Goal: Task Accomplishment & Management: Manage account settings

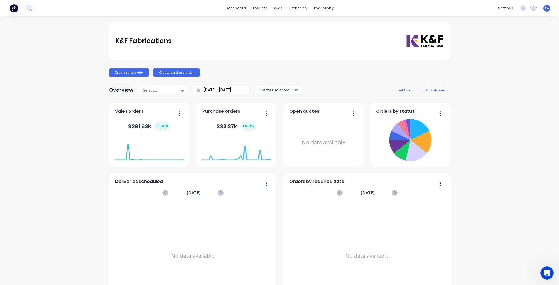
scroll to position [134, 0]
click at [240, 11] on link "dashboard" at bounding box center [236, 8] width 26 height 8
click at [554, 270] on div "K&F Fabrications Create sales order Create purchase order Overview Select... [D…" at bounding box center [279, 164] width 559 height 285
click at [544, 272] on icon "Open Intercom Messenger" at bounding box center [546, 272] width 9 height 9
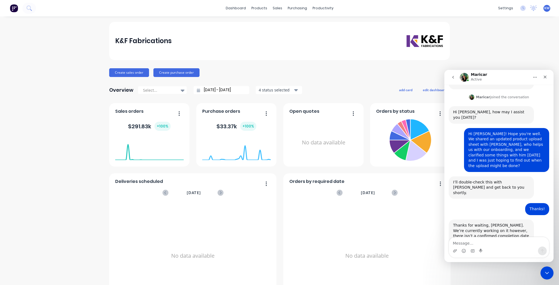
click at [474, 240] on textarea "Message…" at bounding box center [499, 241] width 100 height 9
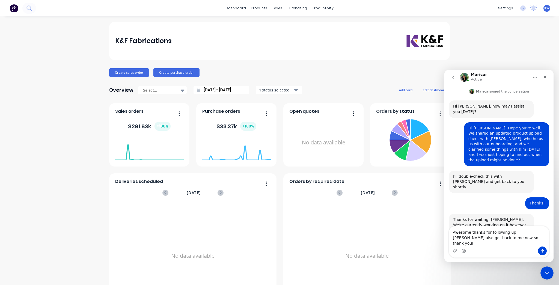
type textarea "Awesome thanks for following up! [PERSON_NAME] also got back to me now so thank…"
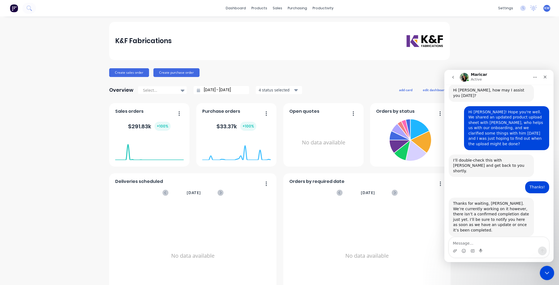
click at [549, 275] on icon "Close Intercom Messenger" at bounding box center [546, 272] width 7 height 7
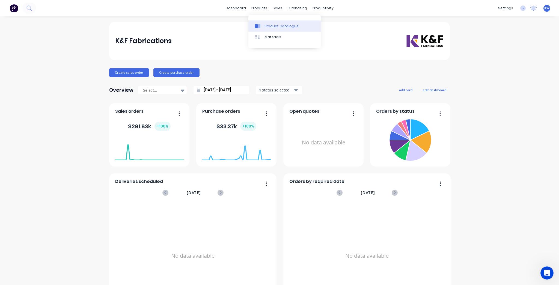
click at [263, 25] on link "Product Catalogue" at bounding box center [285, 25] width 72 height 11
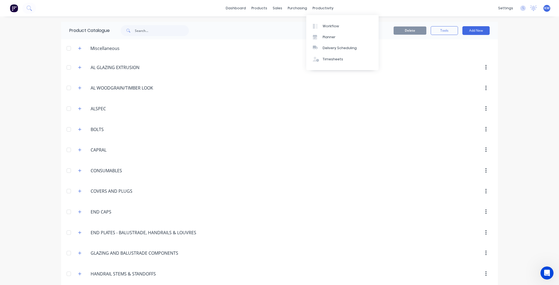
click at [314, 12] on div "dashboard products sales purchasing productivity dashboard products Product Cat…" at bounding box center [279, 8] width 559 height 16
click at [331, 22] on link "Workflow" at bounding box center [342, 25] width 72 height 11
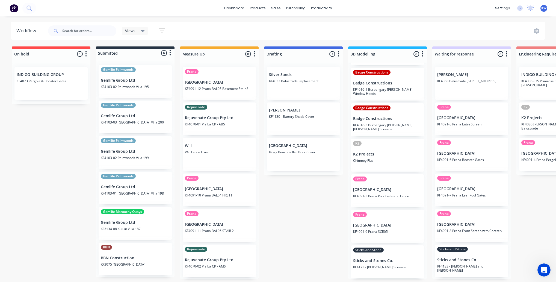
scroll to position [70, 0]
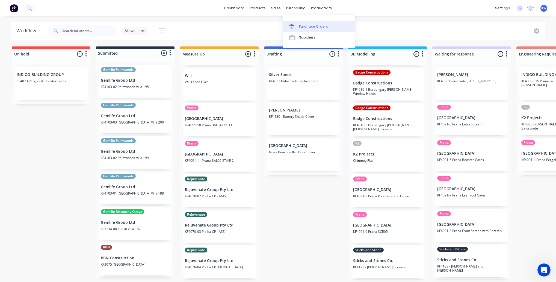
click at [308, 29] on link "Purchase Orders" at bounding box center [319, 26] width 72 height 11
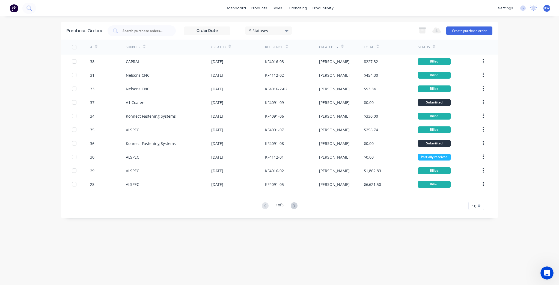
click at [299, 212] on div "Purchase Orders 5 Statuses 5 Statuses Export to Excel (XLSX) Create purchase or…" at bounding box center [279, 120] width 437 height 196
click at [296, 206] on icon at bounding box center [294, 205] width 7 height 7
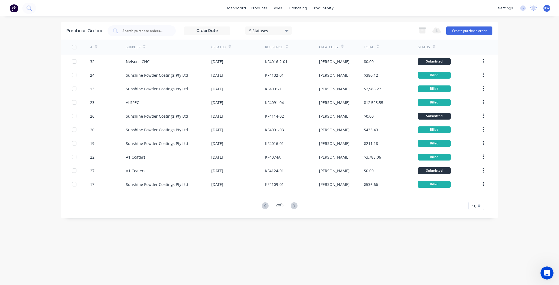
click at [296, 206] on icon at bounding box center [294, 205] width 7 height 7
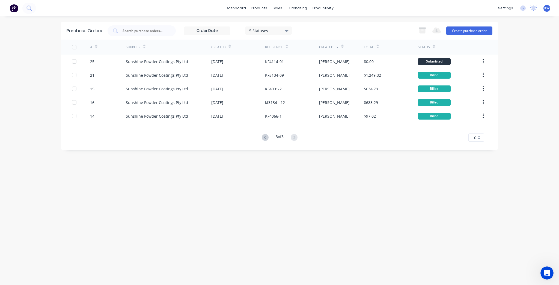
click at [270, 135] on div "3 of 3" at bounding box center [279, 138] width 39 height 8
click at [266, 137] on icon at bounding box center [265, 137] width 7 height 7
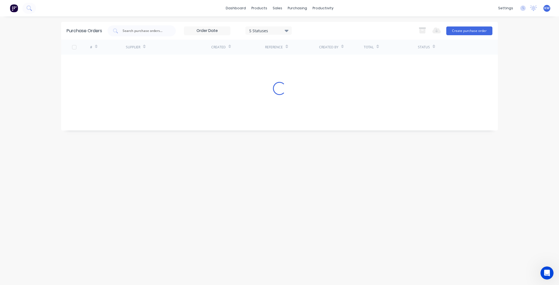
click at [266, 137] on div "Purchase Orders 5 Statuses 5 Statuses Export to Excel (XLSX) Create purchase or…" at bounding box center [279, 151] width 437 height 258
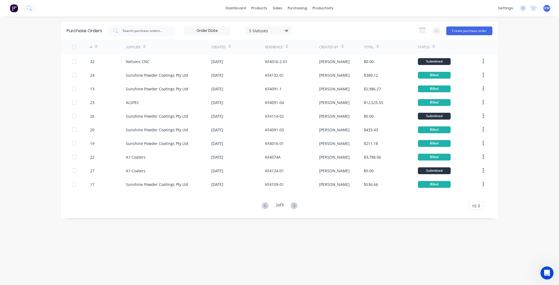
click at [260, 206] on button at bounding box center [265, 206] width 10 height 8
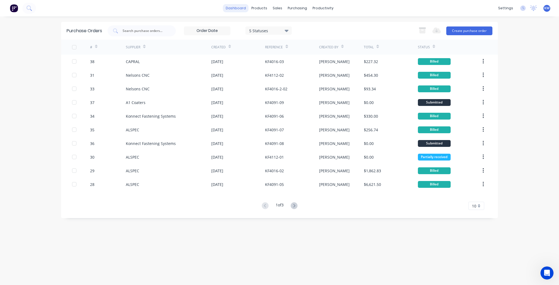
click at [231, 6] on link "dashboard" at bounding box center [236, 8] width 26 height 8
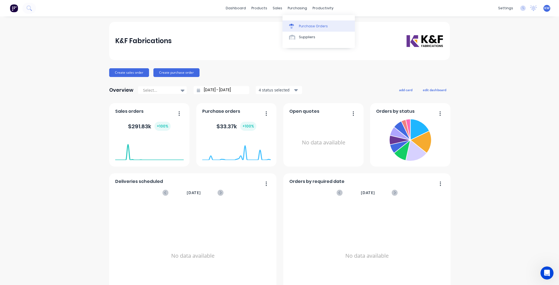
click at [298, 25] on link "Purchase Orders" at bounding box center [319, 25] width 72 height 11
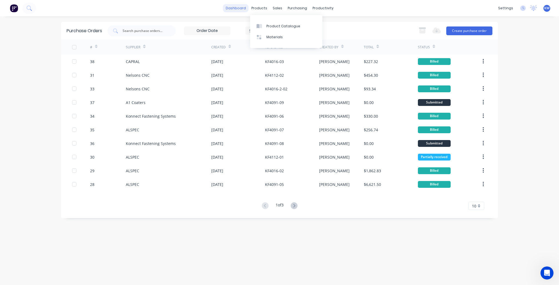
click at [243, 11] on link "dashboard" at bounding box center [236, 8] width 26 height 8
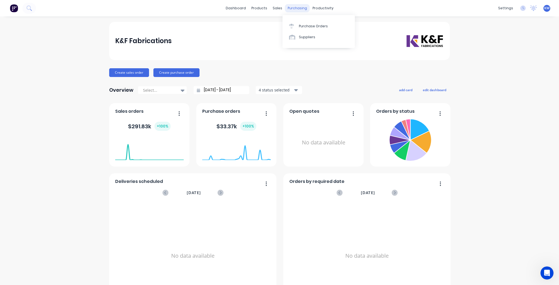
click at [290, 6] on div "purchasing" at bounding box center [297, 8] width 25 height 8
click at [301, 25] on div "Purchase Orders" at bounding box center [313, 26] width 29 height 5
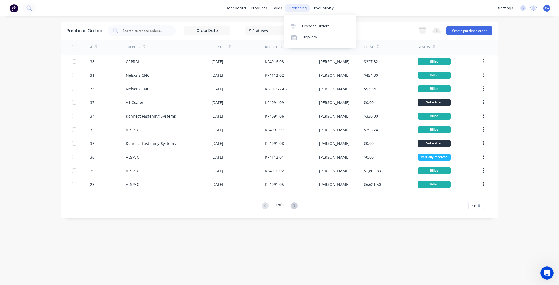
click at [306, 8] on div "purchasing" at bounding box center [297, 8] width 25 height 8
click at [314, 36] on div "Suppliers" at bounding box center [309, 37] width 16 height 5
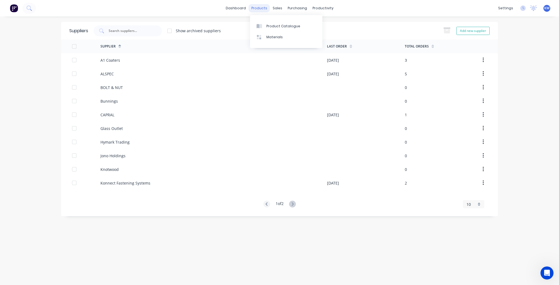
click at [263, 7] on div "products" at bounding box center [259, 8] width 21 height 8
click at [299, 22] on link "Purchase Orders" at bounding box center [320, 25] width 72 height 11
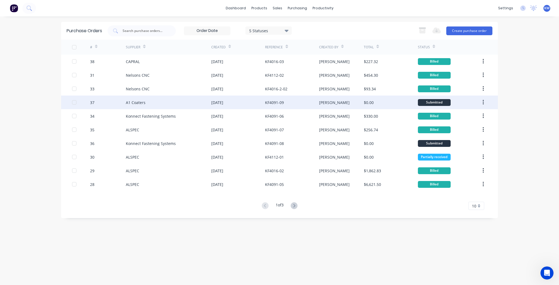
click at [235, 106] on div "[DATE]" at bounding box center [238, 103] width 54 height 14
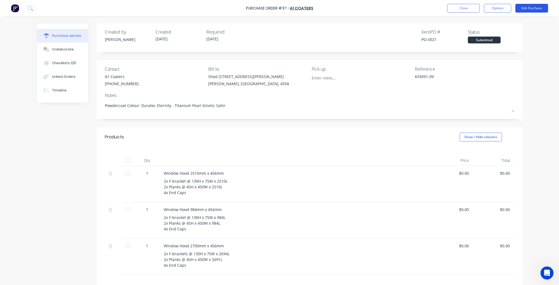
click at [542, 10] on button "Edit Purchase" at bounding box center [532, 8] width 33 height 9
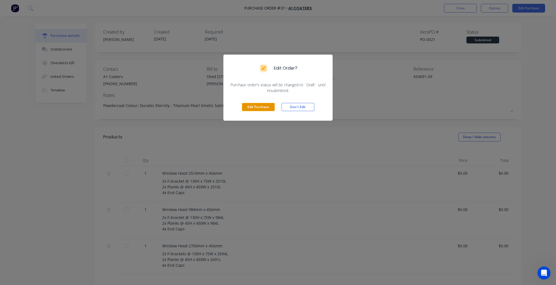
click at [265, 106] on button "Edit Purchase" at bounding box center [258, 107] width 33 height 8
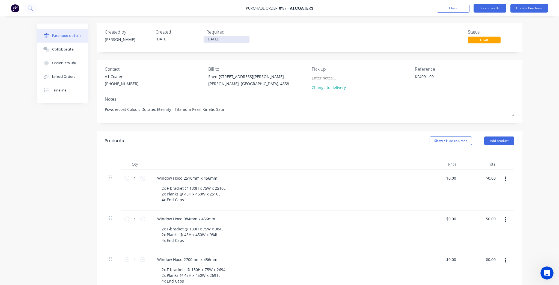
click at [215, 42] on input "[DATE]" at bounding box center [227, 39] width 46 height 7
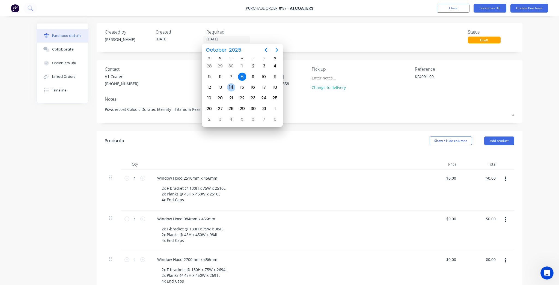
click at [231, 90] on div "14" at bounding box center [231, 87] width 8 height 8
type input "[DATE]"
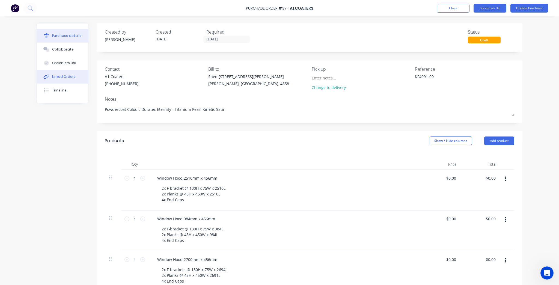
click at [73, 79] on button "Linked Orders" at bounding box center [62, 77] width 51 height 14
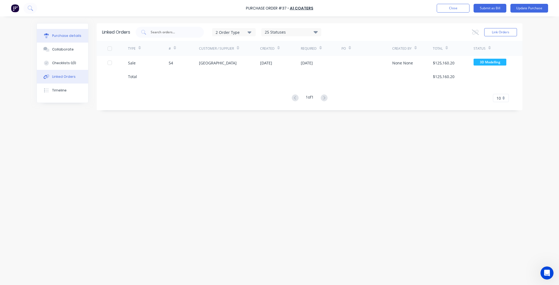
click at [76, 38] on button "Purchase details" at bounding box center [62, 36] width 51 height 14
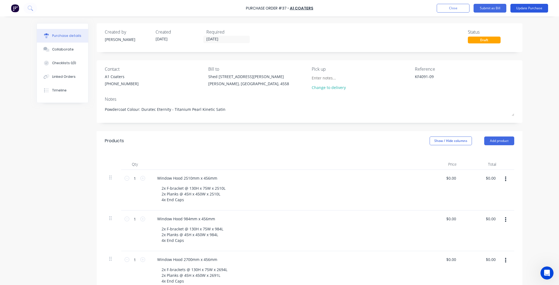
click at [528, 10] on button "Update Purchase" at bounding box center [530, 8] width 38 height 9
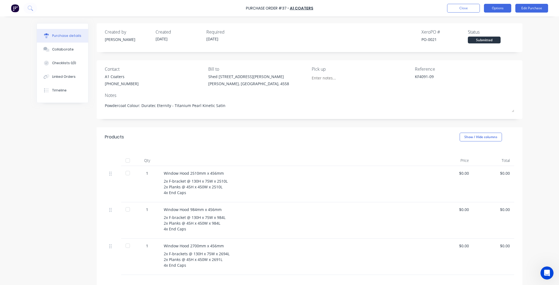
click at [497, 12] on button "Options" at bounding box center [497, 8] width 27 height 9
click at [493, 23] on div "Print / Email" at bounding box center [486, 22] width 42 height 8
click at [498, 40] on div "Without pricing" at bounding box center [486, 44] width 42 height 8
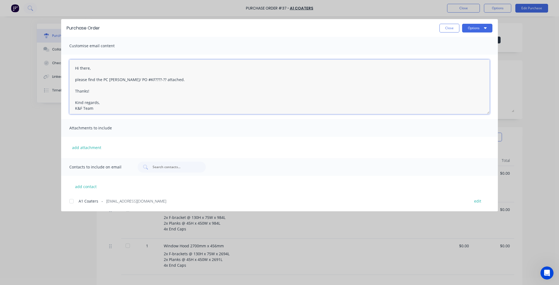
drag, startPoint x: 147, startPoint y: 79, endPoint x: 105, endPoint y: 79, distance: 42.3
click at [105, 79] on textarea "Hi there, please find the PC [PERSON_NAME]/ PO #KF????-?? attached. Thanks! Kin…" at bounding box center [279, 87] width 421 height 55
paste textarea "KF4091-09"
click at [116, 94] on textarea "Hi there, please find the PC docket KF4091-09 attached. Thanks! Kind regards, K…" at bounding box center [279, 87] width 421 height 55
type textarea "Hi there, please find the PC docket KF4091-09 attached. Thanks! Kind regards, K…"
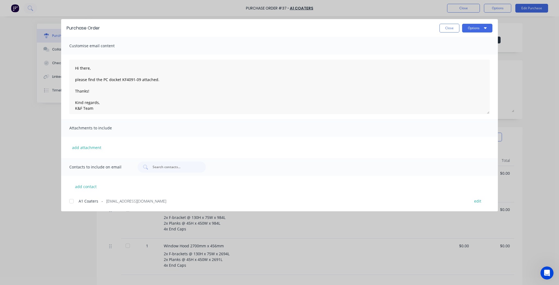
click at [94, 199] on span "A1 Coaters" at bounding box center [89, 201] width 20 height 6
click at [476, 27] on button "Options" at bounding box center [477, 28] width 30 height 9
click at [474, 41] on div "Preview" at bounding box center [467, 42] width 42 height 8
click at [491, 27] on button "Options" at bounding box center [477, 28] width 30 height 9
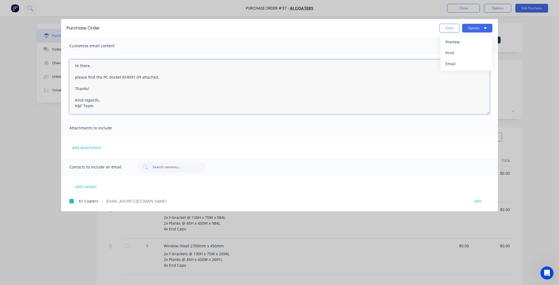
click at [358, 72] on textarea "Hi there, please find the PC docket KF4091-09 attached. Thanks! Kind regards, K…" at bounding box center [279, 87] width 421 height 55
drag, startPoint x: 101, startPoint y: 76, endPoint x: 95, endPoint y: 77, distance: 6.2
click at [95, 77] on textarea "Hi there, please find the PC docket KF4091-09 attached. Thanks! Kind regards, K…" at bounding box center [279, 87] width 421 height 55
click at [125, 103] on textarea "Hi there, please find the PC docket KF4091-09 attached. Thanks! Kind regards, K…" at bounding box center [279, 87] width 421 height 55
click at [455, 31] on button "Close" at bounding box center [450, 28] width 20 height 9
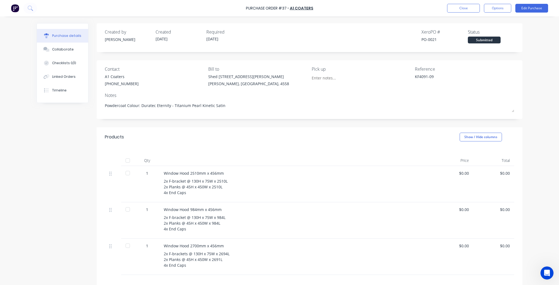
click at [144, 173] on div "1" at bounding box center [147, 173] width 16 height 6
click at [148, 172] on div "1" at bounding box center [147, 173] width 16 height 6
click at [539, 7] on button "Edit Purchase" at bounding box center [532, 8] width 33 height 9
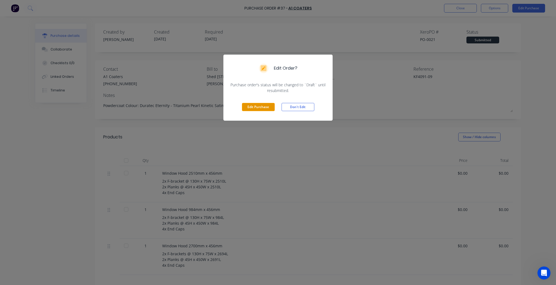
click at [258, 104] on button "Edit Purchase" at bounding box center [258, 107] width 33 height 8
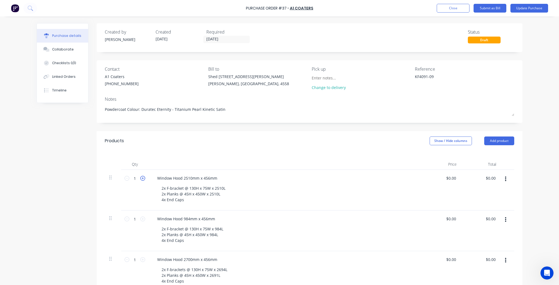
click at [140, 179] on icon at bounding box center [142, 178] width 5 height 5
type input "2"
click at [142, 219] on icon at bounding box center [142, 219] width 5 height 5
type input "2"
click at [141, 263] on div "1 1" at bounding box center [135, 260] width 19 height 8
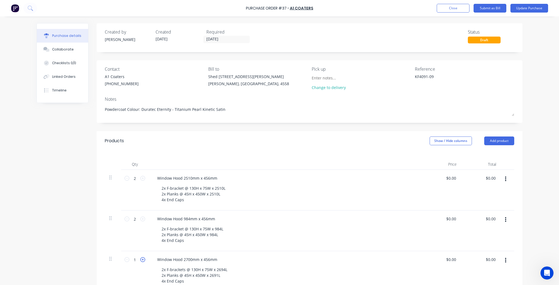
click at [141, 259] on icon at bounding box center [142, 259] width 5 height 5
type input "2"
click at [167, 187] on div "2x F-bracket @ 130H x 75W x 2510L 2x Planks @ 45H x 450W x 2510L 4x End Caps" at bounding box center [193, 193] width 73 height 19
drag, startPoint x: 165, startPoint y: 189, endPoint x: 160, endPoint y: 189, distance: 4.9
click at [160, 189] on div "2x F-bracket @ 130H x 75W x 2510L 2x Planks @ 45H x 450W x 2510L 4x End Caps" at bounding box center [193, 193] width 73 height 19
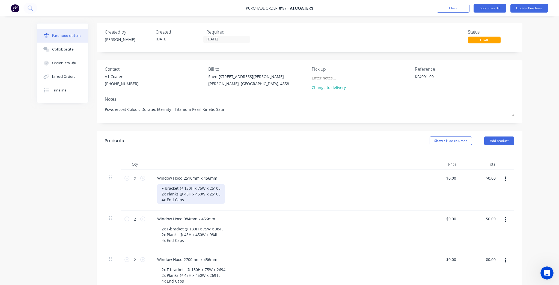
click at [165, 193] on div "F-bracket @ 130H x 75W x 2510L 2x Planks @ 45H x 450W x 2510L 4x End Caps" at bounding box center [190, 193] width 67 height 19
click at [163, 200] on div "F-bracket @ 130H x 75W x 2510L Planks @ 45H x 450W x 2510L 4x End Caps" at bounding box center [190, 193] width 67 height 19
click at [281, 203] on div "F-bracket @ 130H x 75W x 2510L Planks @ 45H x 450W x 2510L 2x End Caps" at bounding box center [287, 193] width 260 height 19
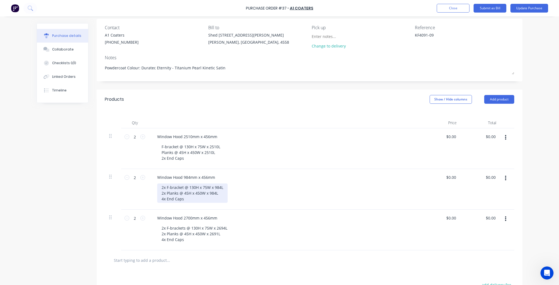
scroll to position [44, 0]
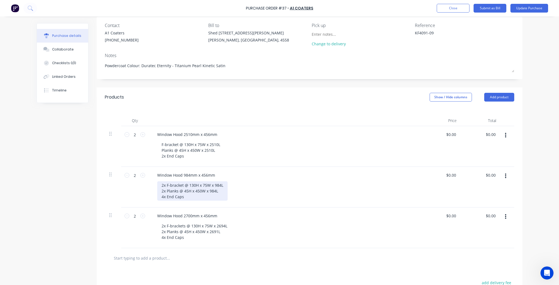
click at [163, 186] on div "2x F-bracket @ 130H x 75W x 984L 2x Planks @ 45H x 450W x 984L 4x End Caps" at bounding box center [192, 190] width 70 height 19
click at [166, 185] on div "2x F-bracket @ 130H x 75W x 984L 2x Planks @ 45H x 450W x 984L 4x End Caps" at bounding box center [192, 190] width 70 height 19
click at [166, 192] on div "F-bracket @ 130H x 75W x 984L 2x Planks @ 45H x 450W x 984L 4x End Caps" at bounding box center [189, 190] width 65 height 19
click at [162, 197] on div "F-bracket @ 130H x 75W x 984L Planks @ 45H x 450W x 984L 4x End Caps" at bounding box center [189, 190] width 65 height 19
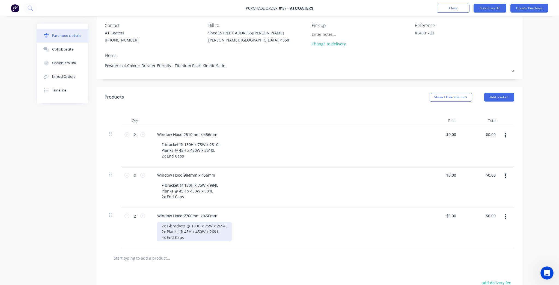
click at [166, 227] on div "2x F-brackets @ 130H x 75W x 2694L 2x Planks @ 45H x 450W x 2691L 4x End Caps" at bounding box center [194, 231] width 75 height 19
click at [165, 226] on div "2x F-brackets @ 130H x 75W x 2694L 2x Planks @ 45H x 450W x 2691L 4x End Caps" at bounding box center [194, 231] width 75 height 19
click at [178, 227] on div "F-brackets @ 130H x 75W x 2694L 2x Planks @ 45H x 450W x 2691L 4x End Caps" at bounding box center [191, 231] width 69 height 19
click at [178, 232] on div "F-bracket @ 130H x 75W x 2694L 2x Planks @ 45H x 450W x 2691L 4x End Caps" at bounding box center [190, 231] width 67 height 19
click at [176, 233] on div "F-bracket @ 130H x 75W x 2694L 2x Planks @ 45H x 450W x 2691L 4x End Caps" at bounding box center [190, 231] width 67 height 19
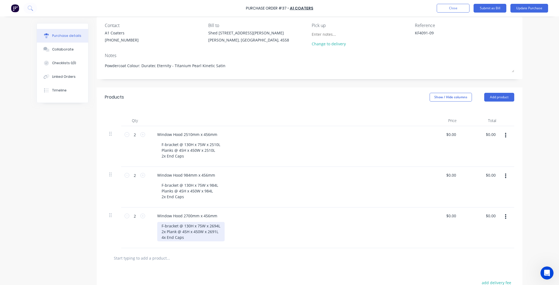
click at [165, 232] on div "F-bracket @ 130H x 75W x 2694L 2x Plank @ 45H x 450W x 2691L 4x End Caps" at bounding box center [190, 231] width 67 height 19
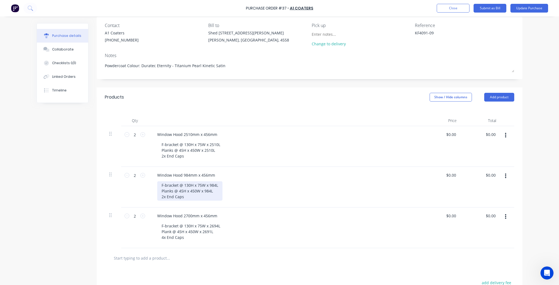
drag, startPoint x: 170, startPoint y: 192, endPoint x: 190, endPoint y: 185, distance: 20.8
click at [171, 192] on div "F-bracket @ 130H x 75W x 984L Planks @ 45H x 450W x 984L 2x End Caps" at bounding box center [189, 190] width 65 height 19
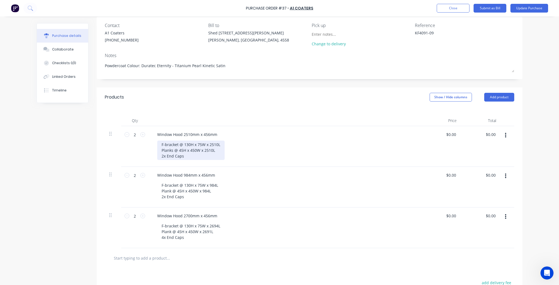
click at [172, 152] on div "F-bracket @ 130H x 75W x 2510L Planks @ 45H x 450W x 2510L 2x End Caps" at bounding box center [190, 150] width 67 height 19
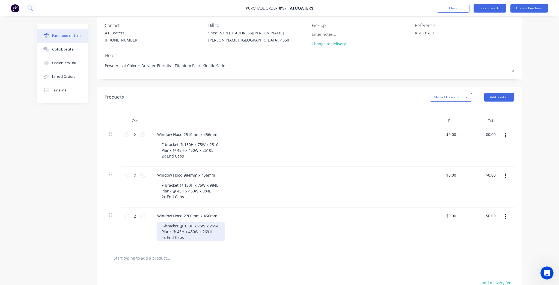
click at [162, 237] on div "F-bracket @ 130H x 75W x 2694L Plank @ 45H x 450W x 2691L 4x End Caps" at bounding box center [190, 231] width 67 height 19
click at [311, 234] on div "F-bracket @ 130H x 75W x 2694L Plank @ 45H x 450W x 2691L 2x End Caps" at bounding box center [287, 231] width 260 height 19
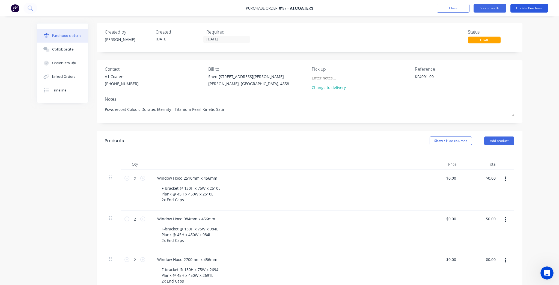
click at [536, 10] on button "Update Purchase" at bounding box center [530, 8] width 38 height 9
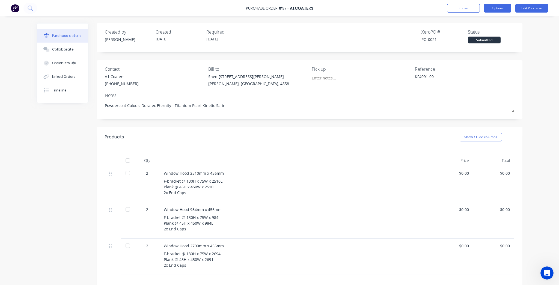
click at [491, 10] on button "Options" at bounding box center [497, 8] width 27 height 9
click at [491, 23] on div "Print / Email" at bounding box center [486, 22] width 42 height 8
click at [485, 49] on button "Without pricing" at bounding box center [486, 44] width 52 height 11
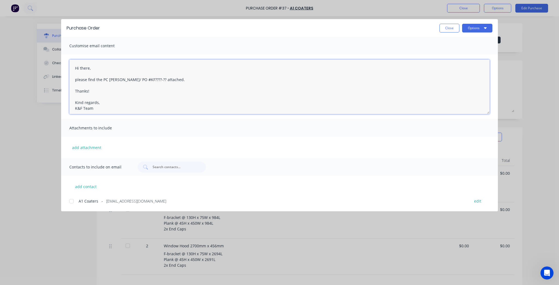
drag, startPoint x: 146, startPoint y: 79, endPoint x: 121, endPoint y: 81, distance: 25.2
click at [121, 81] on textarea "Hi there, please find the PC [PERSON_NAME]/ PO #KF????-?? attached. Thanks! Kin…" at bounding box center [279, 87] width 421 height 55
paste textarea "KF4091-09"
type textarea "Hi there, please find the PC docket KF4091-09 attached. Thanks! Kind regards, K…"
click at [100, 200] on div "A1 Coaters - [EMAIL_ADDRESS][DOMAIN_NAME]" at bounding box center [272, 201] width 386 height 6
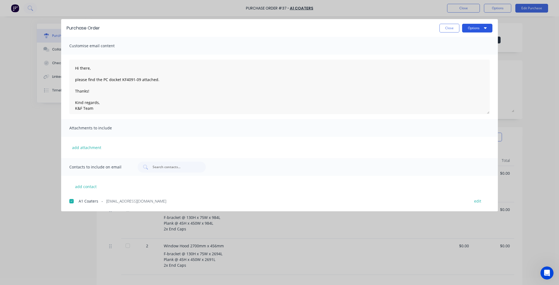
click at [472, 31] on button "Options" at bounding box center [477, 28] width 30 height 9
click at [465, 42] on div "Preview" at bounding box center [467, 42] width 42 height 8
click at [234, 70] on textarea "Hi there, please find the PC docket KF4091-09 attached. Thanks! Kind regards, K…" at bounding box center [279, 87] width 421 height 55
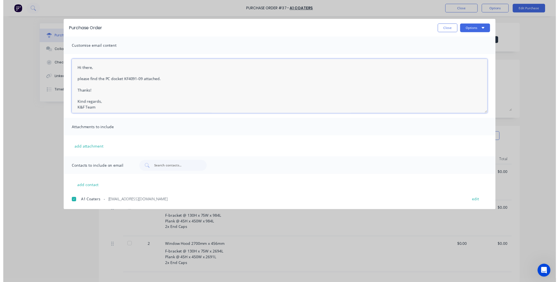
scroll to position [2, 0]
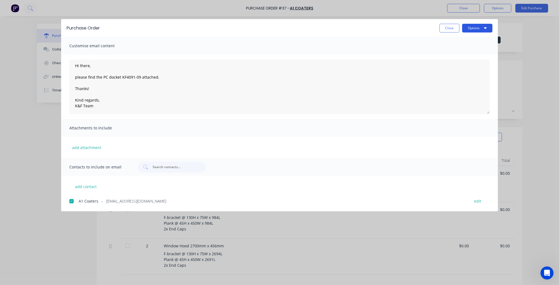
click at [479, 29] on button "Options" at bounding box center [477, 28] width 30 height 9
click at [398, 101] on textarea "Hi there, please find the PC docket KF4091-09 attached. Thanks! Kind regards, K…" at bounding box center [279, 87] width 421 height 55
click at [488, 28] on button "Options" at bounding box center [477, 28] width 30 height 9
click at [456, 61] on div "Email" at bounding box center [467, 64] width 42 height 8
click at [442, 30] on button "Close" at bounding box center [450, 28] width 20 height 9
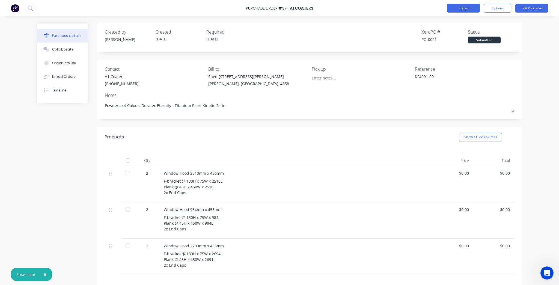
click at [462, 7] on button "Close" at bounding box center [463, 8] width 33 height 9
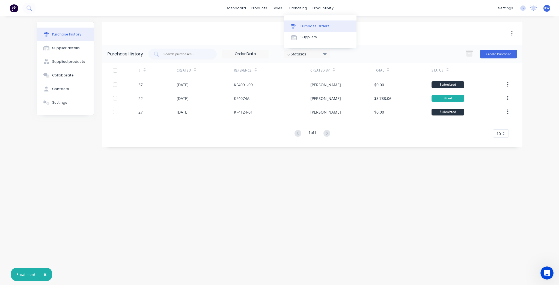
click at [297, 26] on div at bounding box center [295, 26] width 8 height 5
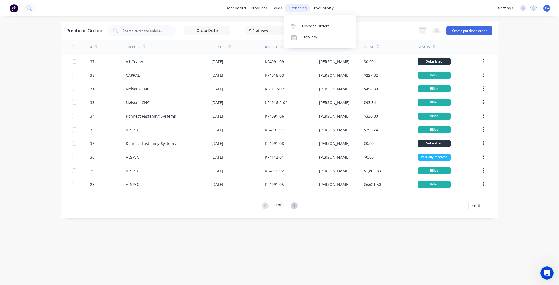
click at [293, 6] on div "purchasing" at bounding box center [297, 8] width 25 height 8
click at [308, 25] on div "Purchase Orders" at bounding box center [315, 26] width 29 height 5
click at [330, 31] on link "Workflow" at bounding box center [344, 25] width 72 height 11
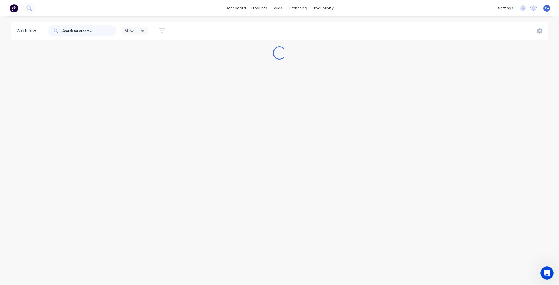
click at [88, 29] on input "text" at bounding box center [89, 30] width 54 height 11
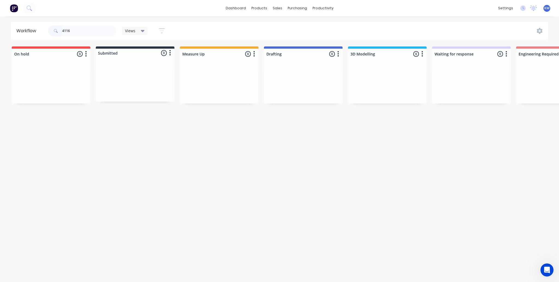
click at [76, 24] on div "4116" at bounding box center [82, 31] width 68 height 16
click at [76, 32] on input "4116" at bounding box center [89, 30] width 54 height 11
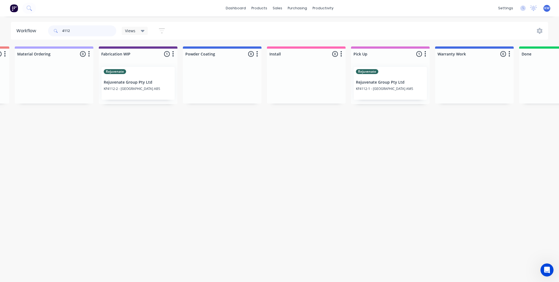
scroll to position [0, 590]
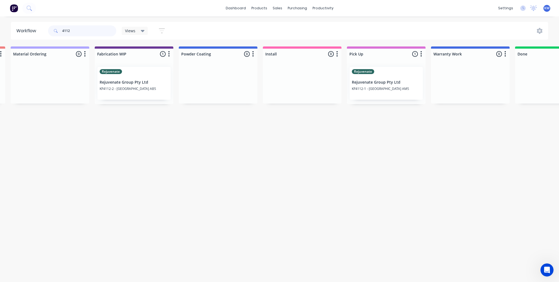
type input "4112"
click at [403, 84] on p "Rejuvenate Group Pty Ltd" at bounding box center [386, 82] width 69 height 5
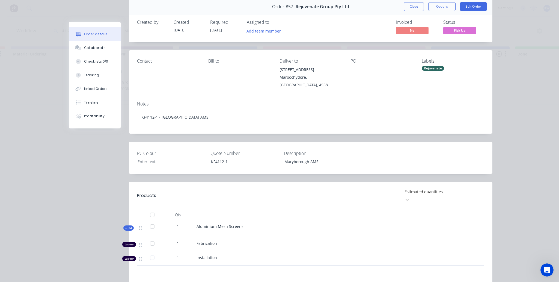
scroll to position [0, 0]
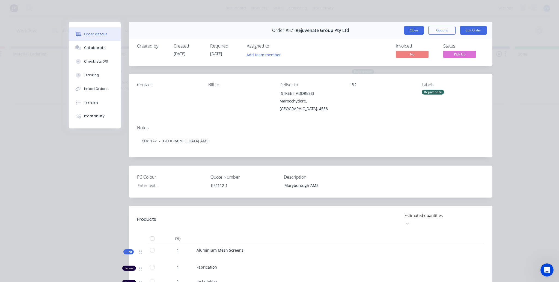
click at [416, 28] on button "Close" at bounding box center [414, 30] width 20 height 9
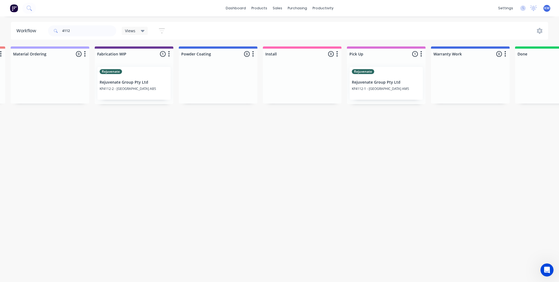
click at [158, 90] on p "KF4112-2 - [GEOGRAPHIC_DATA] ABS" at bounding box center [134, 89] width 69 height 4
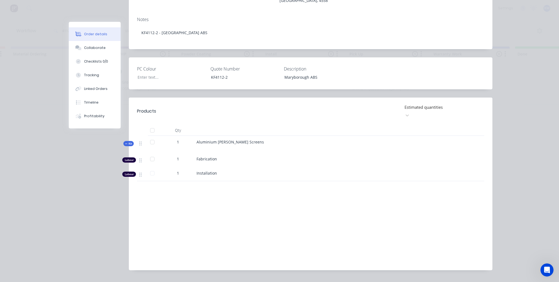
scroll to position [86, 0]
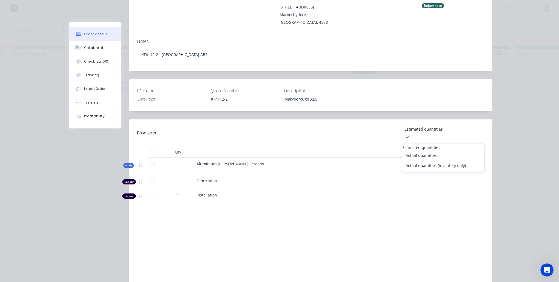
click at [423, 126] on div at bounding box center [443, 129] width 79 height 7
click at [435, 126] on div at bounding box center [443, 129] width 79 height 7
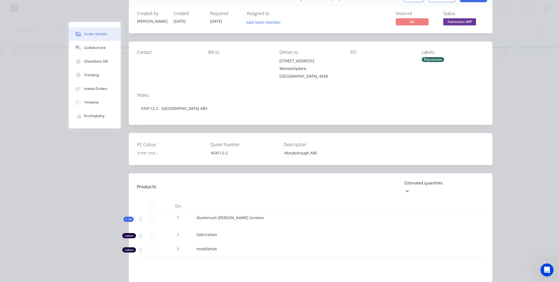
scroll to position [0, 0]
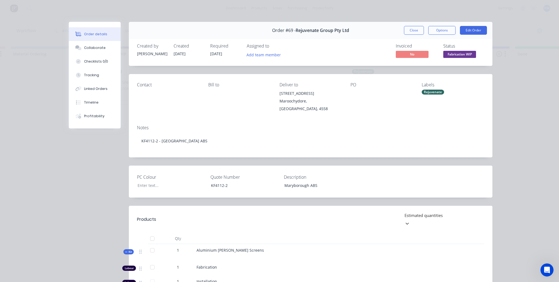
click at [409, 35] on div "Order #69 - Rejuvenate Group Pty Ltd Close Options Edit Order" at bounding box center [311, 30] width 364 height 17
click at [409, 34] on button "Close" at bounding box center [414, 30] width 20 height 9
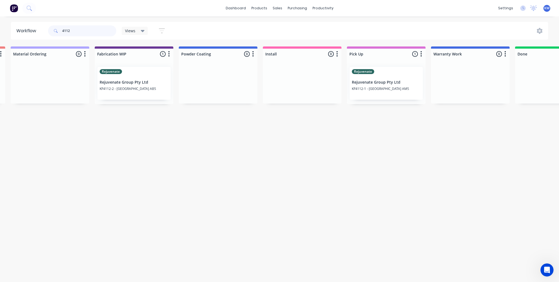
click at [99, 33] on input "4112" at bounding box center [89, 30] width 54 height 11
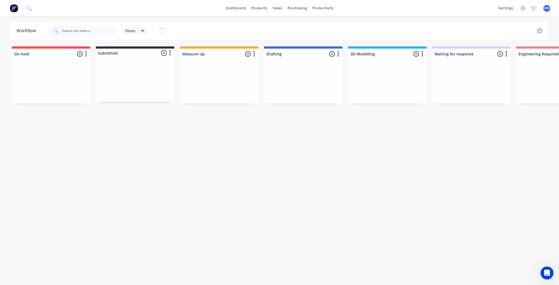
click at [349, 233] on div "Workflow Views Save new view None (Default) edit Open Jobs edit Show/Hide statu…" at bounding box center [279, 148] width 559 height 252
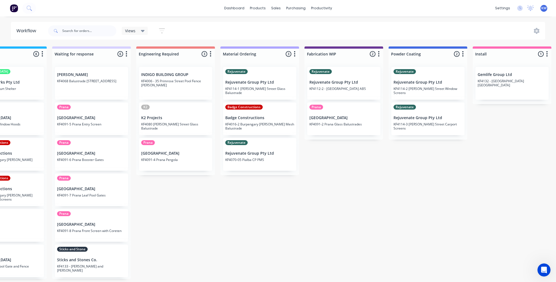
scroll to position [0, 381]
click at [301, 27] on div "Purchase Orders" at bounding box center [313, 26] width 29 height 5
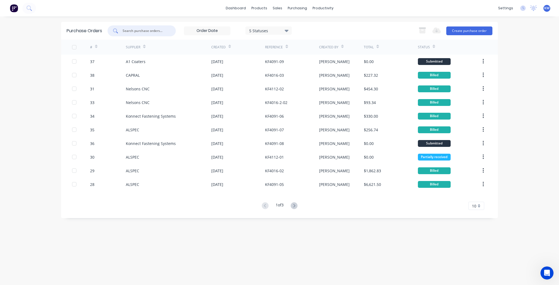
click at [125, 30] on input "text" at bounding box center [144, 30] width 45 height 5
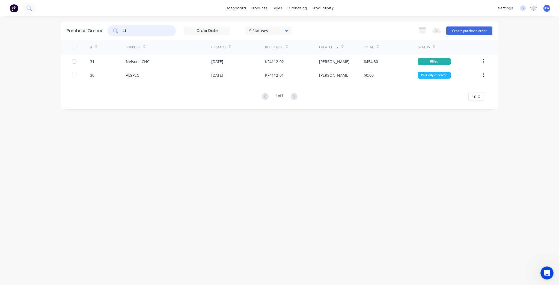
type input "4"
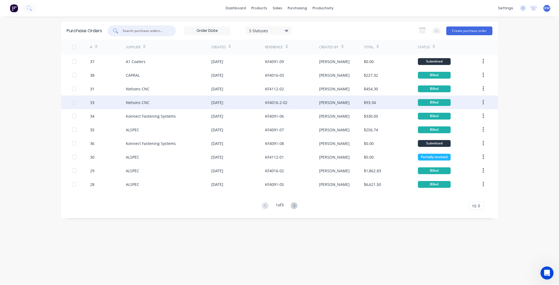
click at [296, 99] on div "KF4016-2-02" at bounding box center [292, 103] width 54 height 14
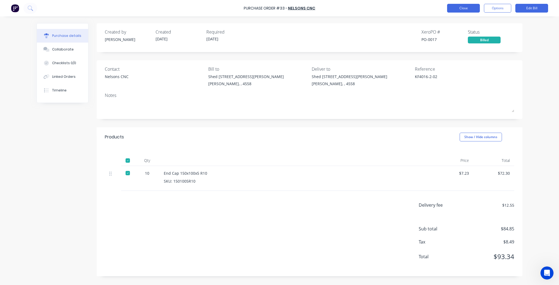
click at [474, 11] on button "Close" at bounding box center [463, 8] width 33 height 9
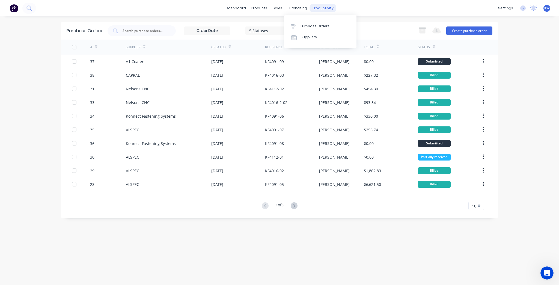
click at [321, 8] on div "productivity" at bounding box center [323, 8] width 26 height 8
click at [335, 26] on div "Workflow" at bounding box center [332, 26] width 16 height 5
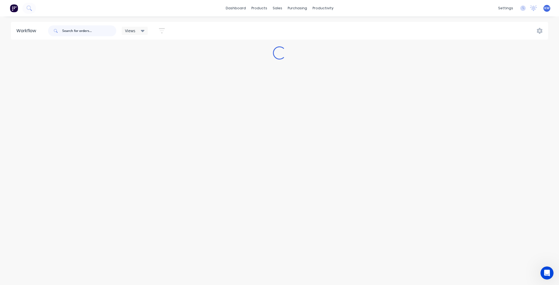
click at [88, 26] on input "text" at bounding box center [89, 30] width 54 height 11
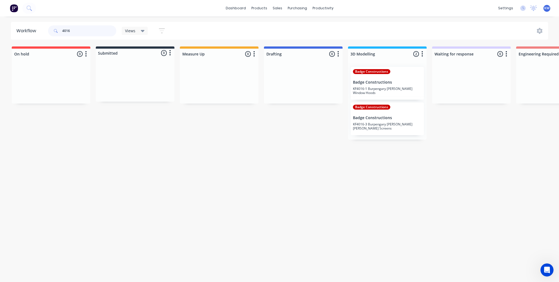
type input "4016"
drag, startPoint x: 197, startPoint y: 281, endPoint x: 243, endPoint y: 281, distance: 45.9
click at [243, 249] on html "dashboard products sales purchasing productivity dashboard products Product Cat…" at bounding box center [279, 124] width 559 height 249
click at [233, 249] on html "dashboard products sales purchasing productivity dashboard products Product Cat…" at bounding box center [279, 124] width 559 height 249
click at [409, 221] on div "Workflow 4016 Views Save new view None (Default) edit Open Jobs edit Show/Hide …" at bounding box center [279, 146] width 559 height 249
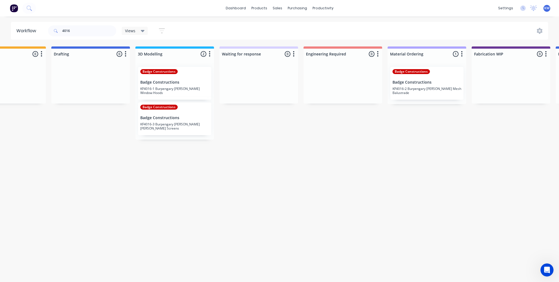
scroll to position [0, 211]
click at [234, 11] on link "dashboard" at bounding box center [236, 8] width 26 height 8
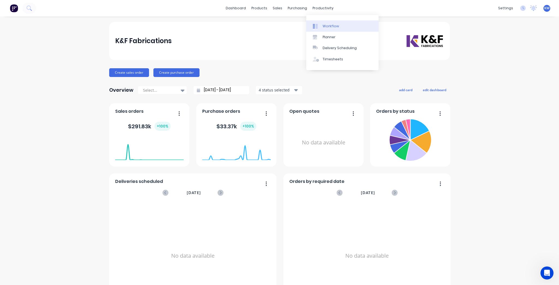
click at [330, 22] on link "Workflow" at bounding box center [342, 25] width 72 height 11
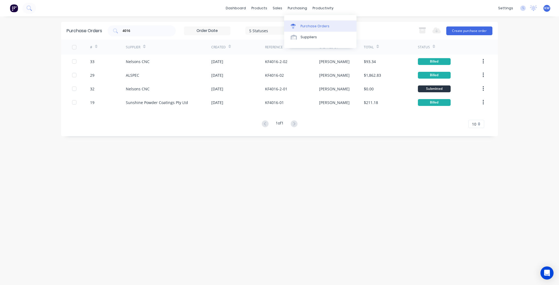
click at [298, 24] on div at bounding box center [295, 26] width 8 height 5
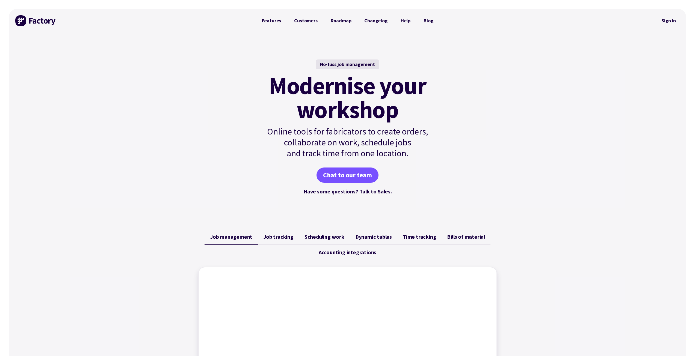
click at [674, 19] on link "Sign in" at bounding box center [669, 20] width 22 height 13
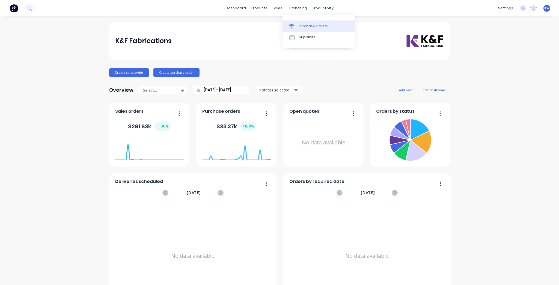
click at [299, 24] on link "Purchase Orders" at bounding box center [319, 25] width 72 height 11
